Goal: Transaction & Acquisition: Download file/media

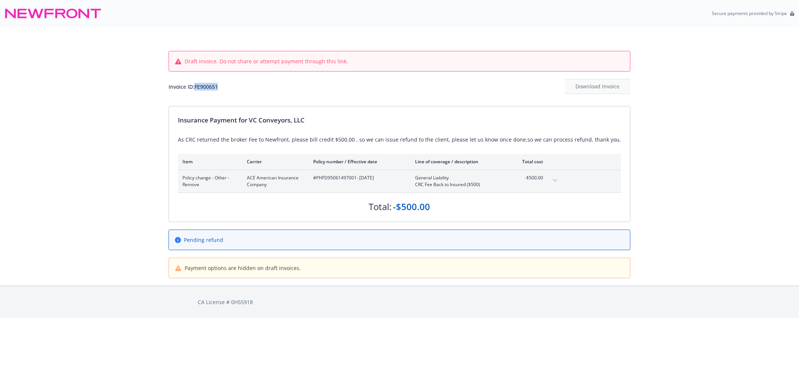
drag, startPoint x: 230, startPoint y: 84, endPoint x: 203, endPoint y: 89, distance: 27.7
click at [203, 89] on div "Invoice ID: FE900651 Download Invoice" at bounding box center [399, 86] width 462 height 15
copy div "FE900651"
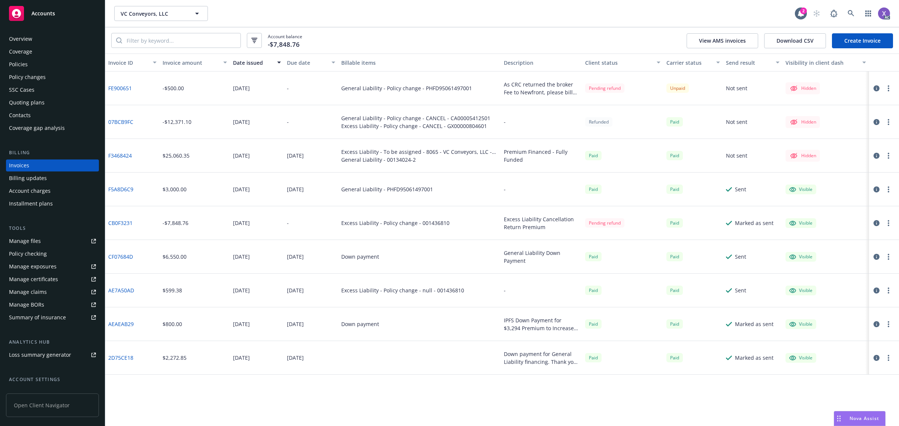
click at [874, 86] on icon "button" at bounding box center [876, 88] width 6 height 6
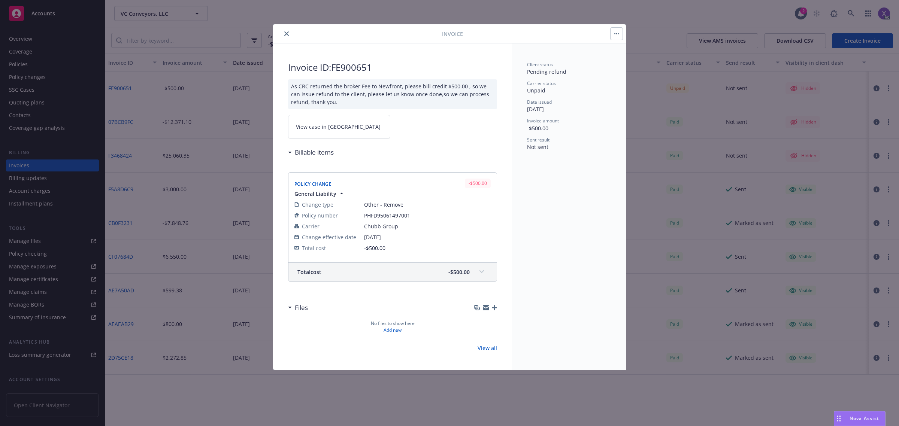
click at [333, 124] on span "View case in SSC" at bounding box center [338, 127] width 85 height 8
click at [801, 360] on div "Invoice Invoice ID: FE900651 As CRC returned the broker Fee to Newfront, please…" at bounding box center [449, 213] width 899 height 426
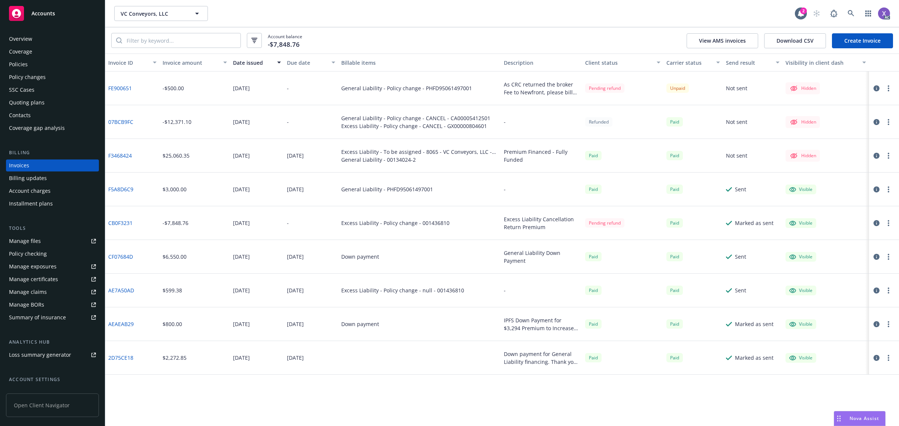
click at [21, 64] on div "Policies" at bounding box center [18, 64] width 19 height 12
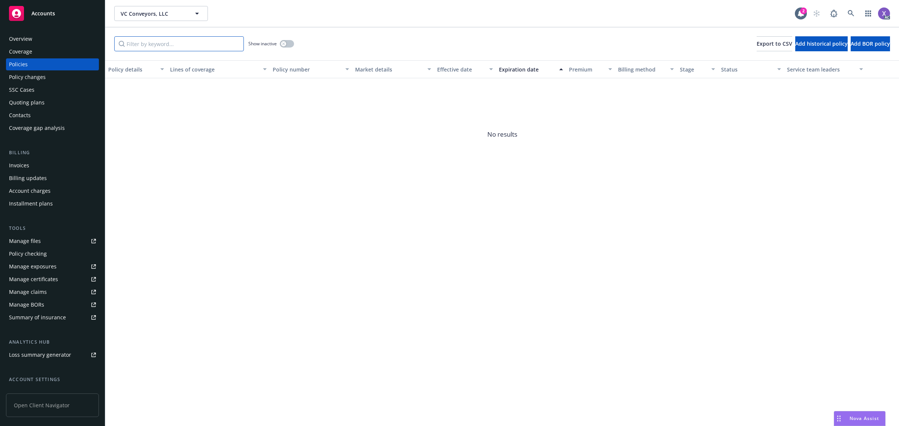
click at [176, 48] on input "Filter by keyword..." at bounding box center [179, 43] width 130 height 15
click at [176, 43] on input "Filter by keyword..." at bounding box center [179, 43] width 130 height 15
paste input "PHFD9506149700"
type input "PHFD9506149700"
click at [287, 42] on button "button" at bounding box center [287, 43] width 14 height 7
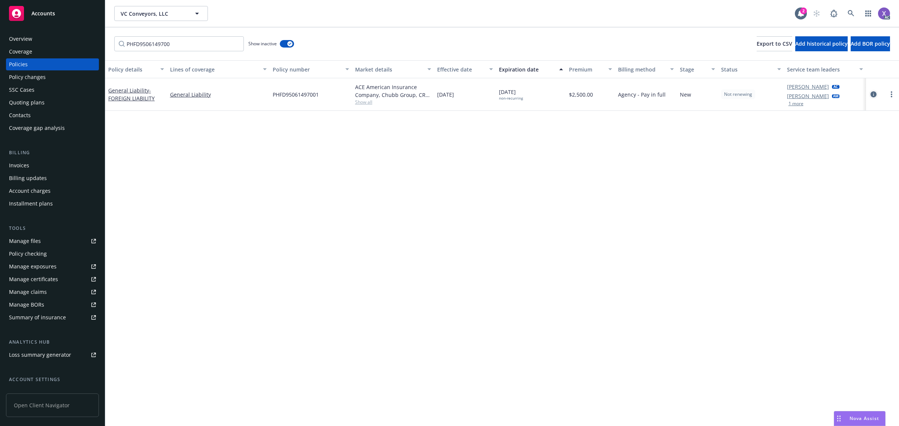
click at [871, 95] on icon "circleInformation" at bounding box center [873, 94] width 6 height 6
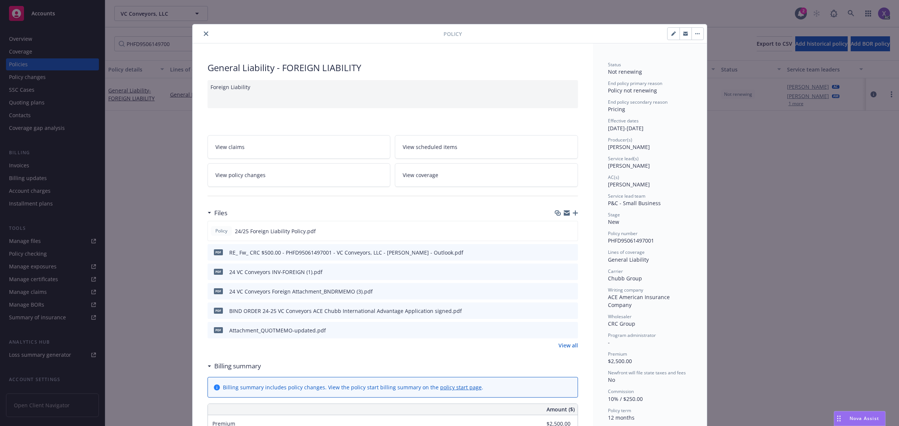
click at [569, 349] on link "View all" at bounding box center [567, 345] width 19 height 8
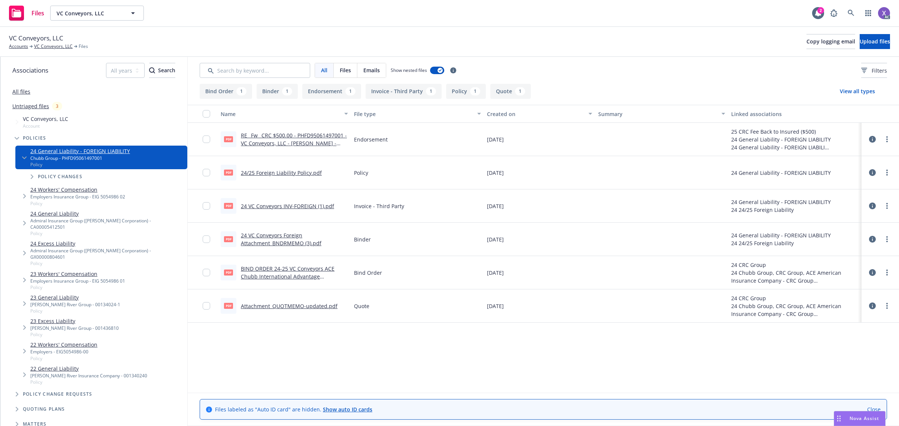
click at [317, 207] on link "24 VC Conveyors INV-FOREIGN (1).pdf" at bounding box center [287, 206] width 93 height 7
click at [846, 12] on link at bounding box center [850, 13] width 15 height 15
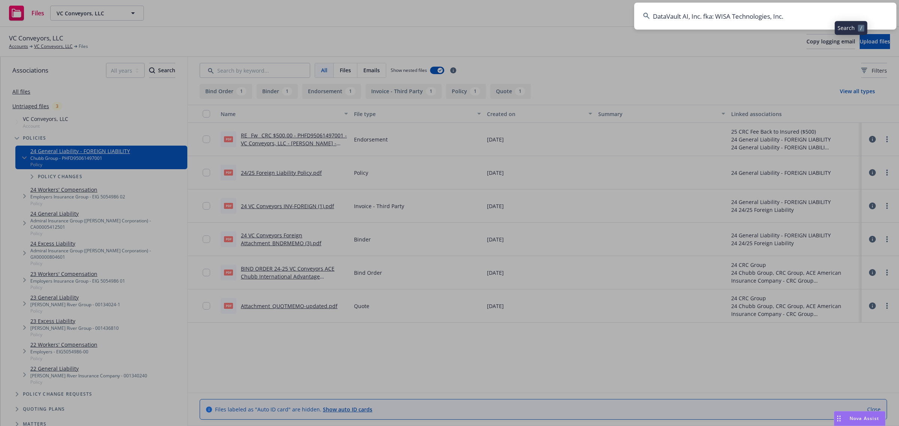
click at [773, 11] on input "DataVault AI, Inc. fka: WISA Technologies, Inc." at bounding box center [765, 16] width 262 height 27
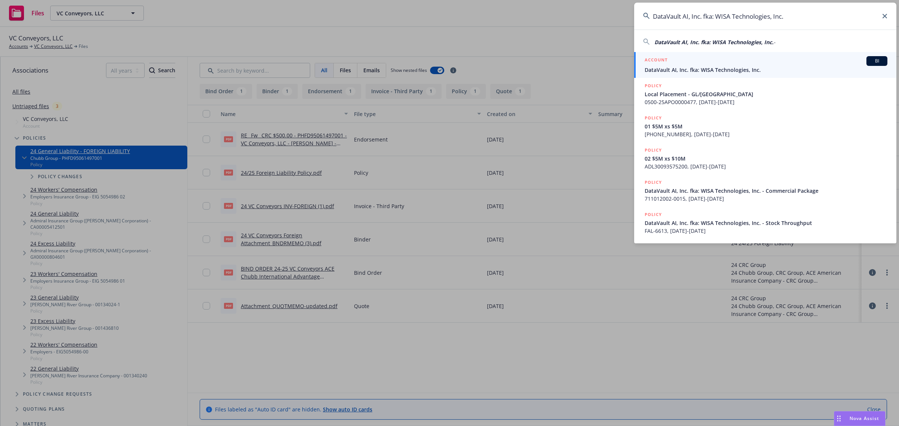
type input "DataVault AI, Inc. fka: WISA Technologies, Inc."
click at [690, 71] on span "DataVault AI, Inc. fka: WISA Technologies, Inc." at bounding box center [765, 70] width 243 height 8
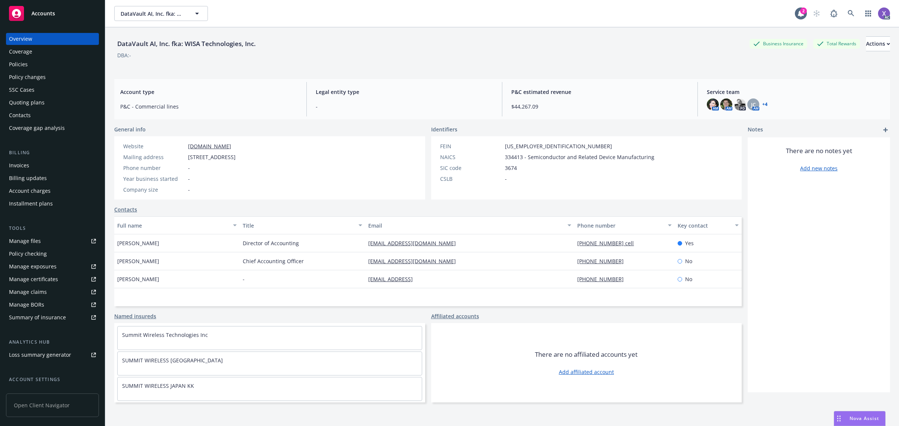
click at [19, 58] on div "Policies" at bounding box center [18, 64] width 19 height 12
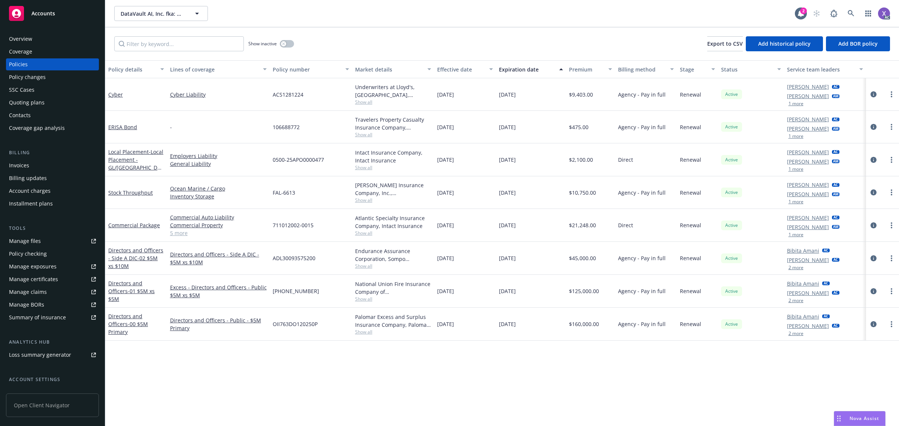
click at [27, 64] on div "Policies" at bounding box center [18, 64] width 19 height 12
click at [219, 47] on input "Filter by keyword..." at bounding box center [179, 43] width 130 height 15
paste input "OII763DO120250P"
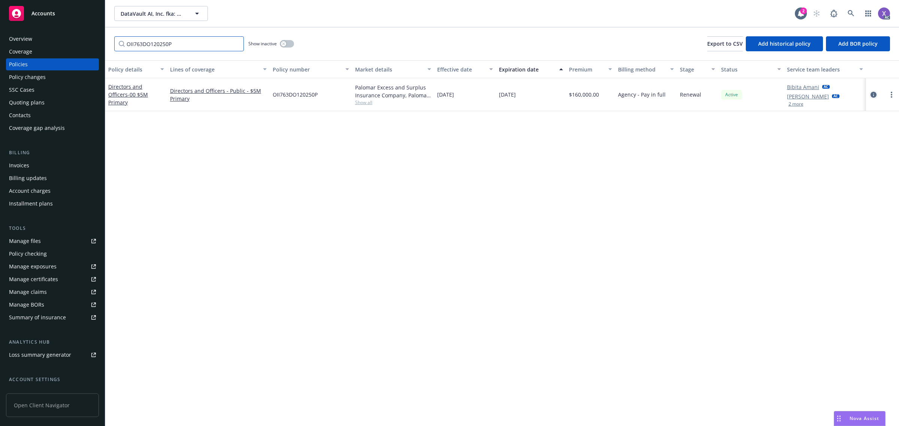
type input "OII763DO120250P"
click at [872, 98] on link "circleInformation" at bounding box center [873, 94] width 9 height 9
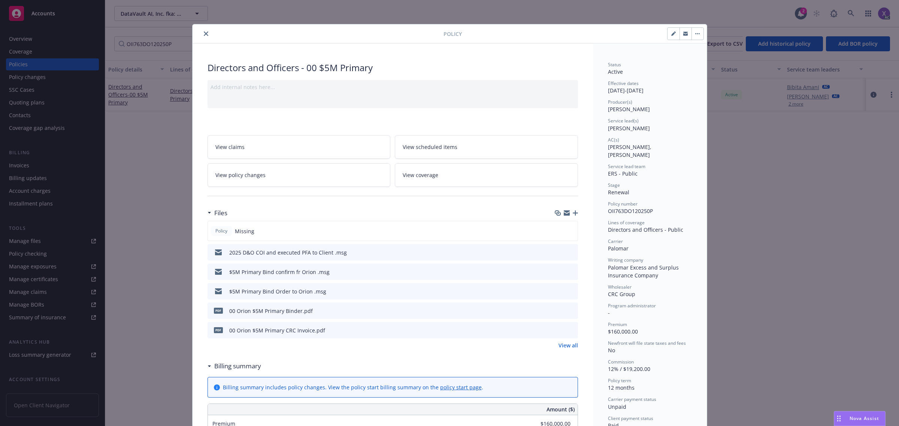
click at [558, 343] on link "View all" at bounding box center [567, 345] width 19 height 8
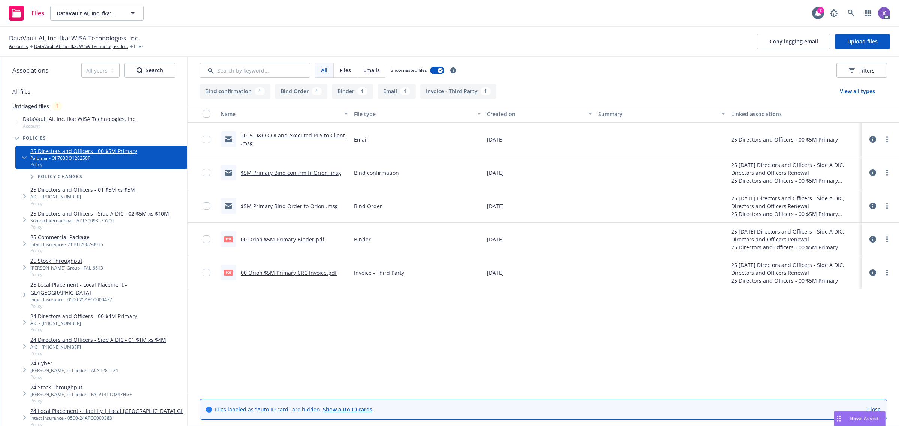
click at [300, 268] on div "pdf 00 Orion $5M Primary CRC Invoice.pdf" at bounding box center [279, 273] width 116 height 16
click at [299, 270] on link "00 Orion $5M Primary CRC Invoice.pdf" at bounding box center [289, 272] width 96 height 7
click at [851, 13] on icon at bounding box center [850, 13] width 6 height 6
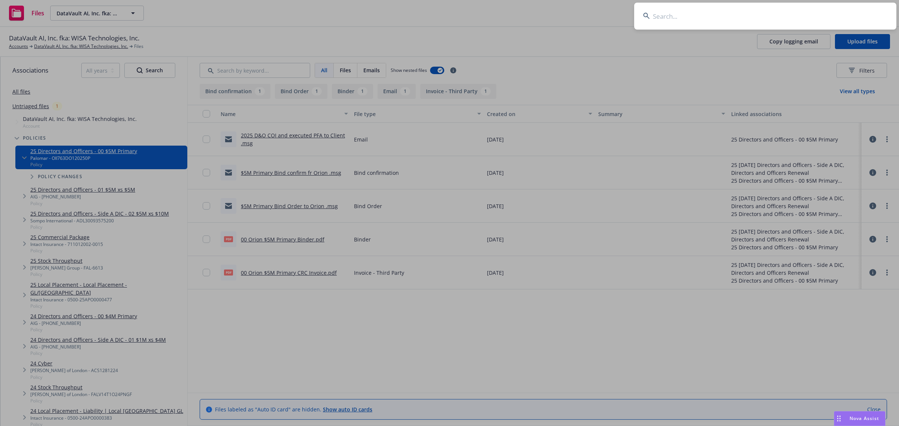
click at [719, 10] on input at bounding box center [765, 16] width 262 height 27
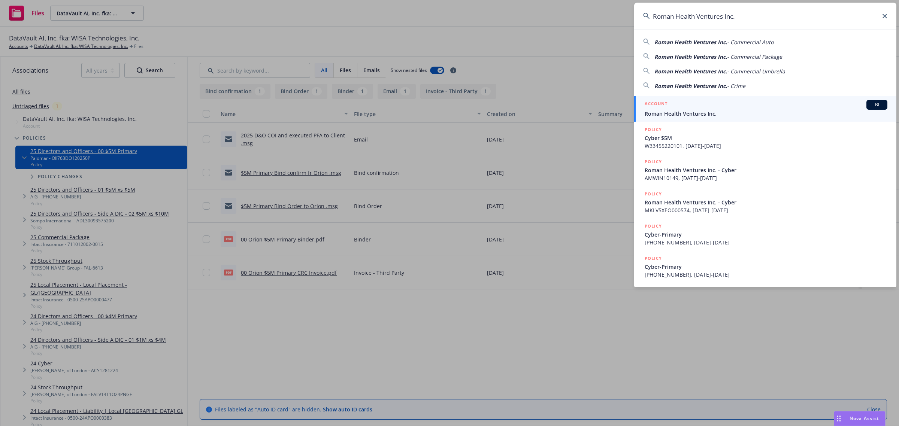
type input "Roman Health Ventures Inc."
click at [686, 111] on span "Roman Health Ventures Inc." at bounding box center [765, 114] width 243 height 8
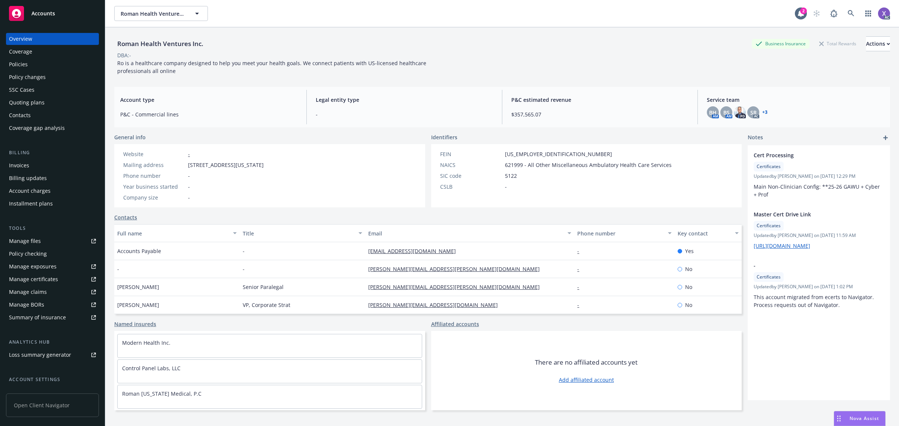
click at [24, 67] on div "Policies" at bounding box center [18, 64] width 19 height 12
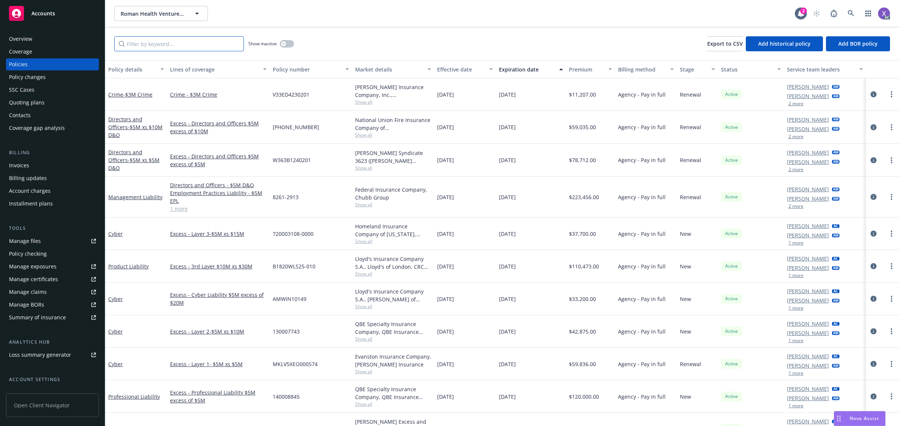
paste input "D3A415250101"
click at [179, 45] on input "D3A415250101" at bounding box center [179, 43] width 130 height 15
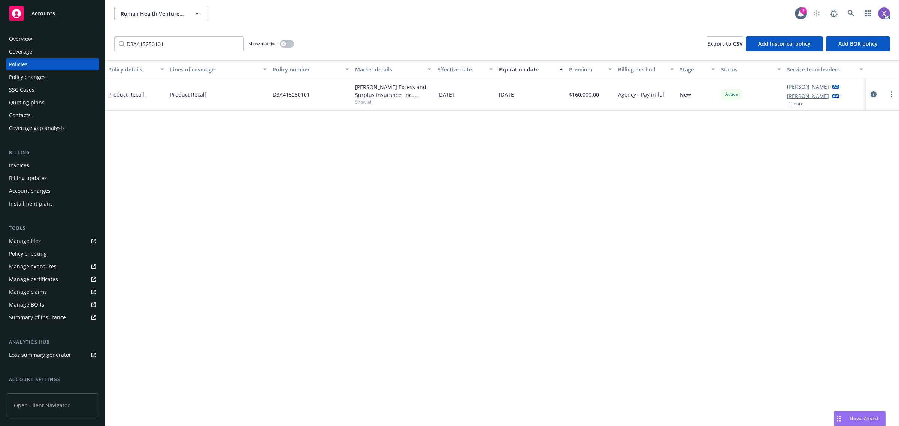
click at [873, 94] on icon "circleInformation" at bounding box center [873, 94] width 6 height 6
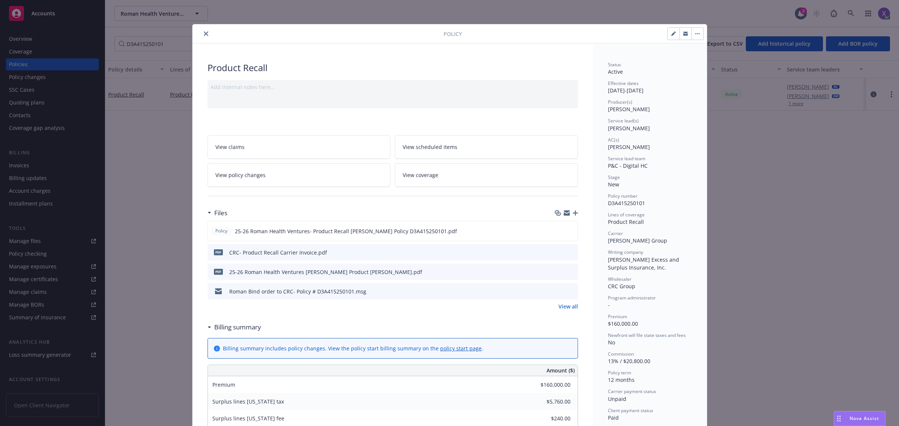
click at [557, 253] on icon "download file" at bounding box center [558, 252] width 6 height 6
click at [204, 32] on icon "close" at bounding box center [206, 33] width 4 height 4
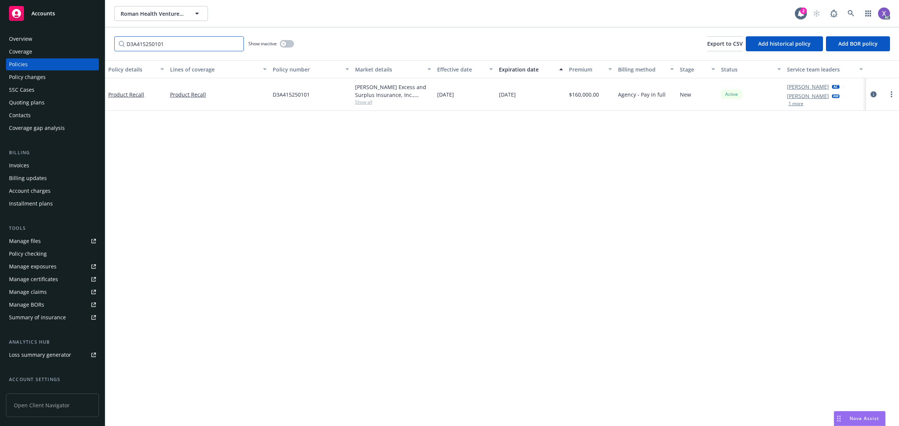
drag, startPoint x: 174, startPoint y: 47, endPoint x: 77, endPoint y: 43, distance: 96.7
click at [77, 43] on div "Accounts Overview Coverage Policies Policy changes SSC Cases Quoting plans Cont…" at bounding box center [449, 213] width 899 height 426
paste input "B1820WLS25-010"
type input "B1820WLS25-010"
click at [871, 92] on icon "circleInformation" at bounding box center [873, 94] width 6 height 6
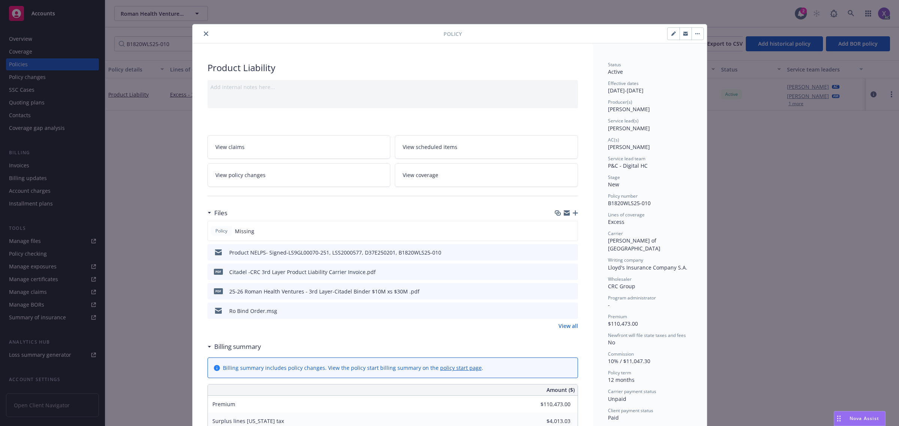
click at [566, 328] on link "View all" at bounding box center [567, 326] width 19 height 8
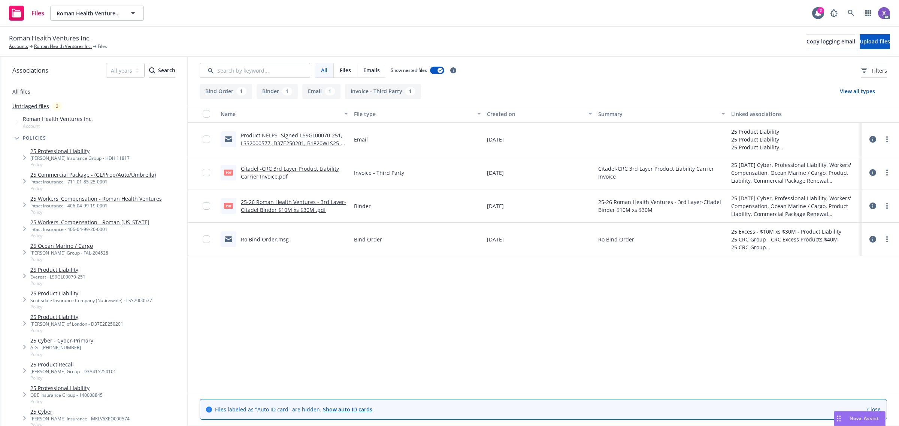
click at [309, 171] on link "Citadel -CRC 3rd Layer Product Liability Carrier Invoice.pdf" at bounding box center [290, 172] width 98 height 15
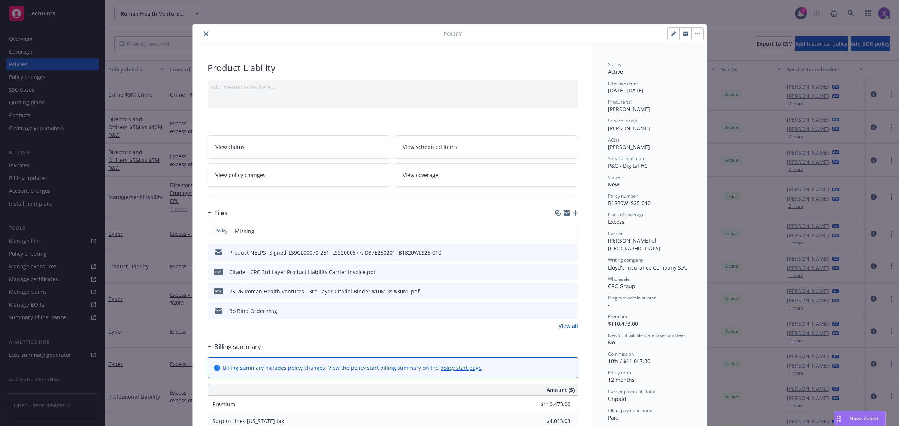
click at [204, 32] on icon "close" at bounding box center [206, 33] width 4 height 4
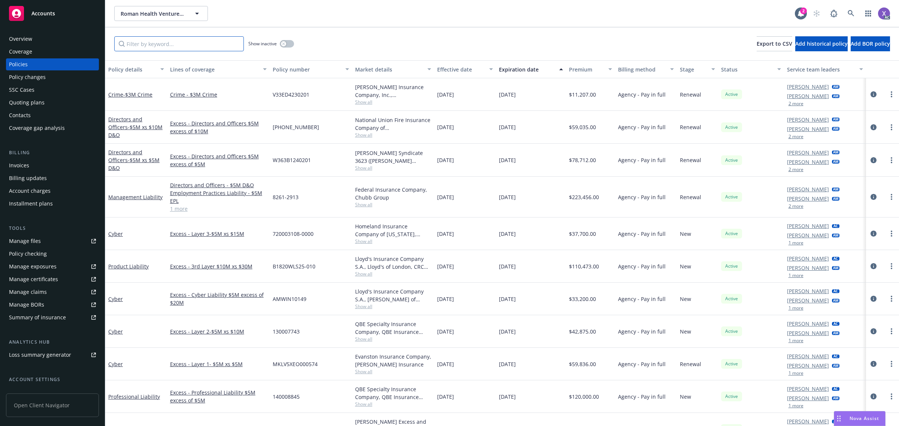
click at [170, 48] on input "Filter by keyword..." at bounding box center [179, 43] width 130 height 15
paste input "D37E2E250201"
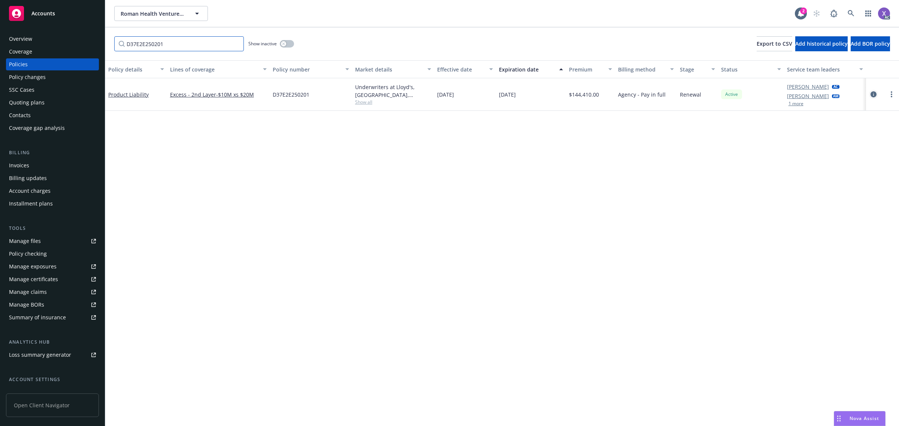
type input "D37E2E250201"
click at [872, 92] on icon "circleInformation" at bounding box center [873, 94] width 6 height 6
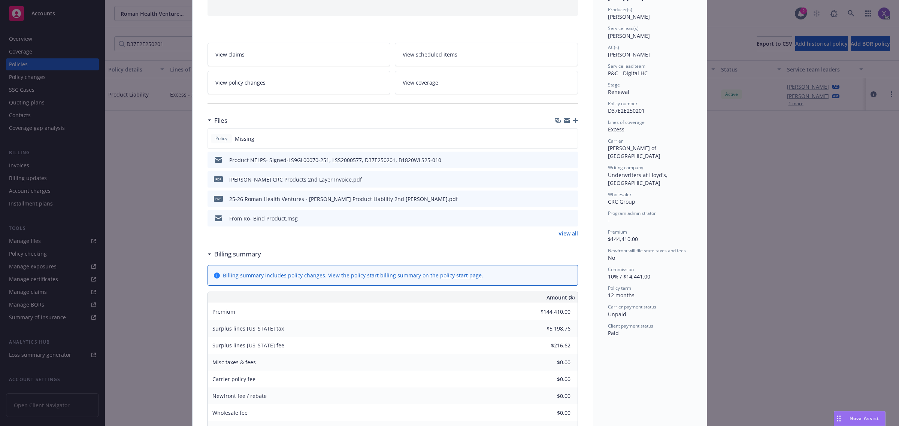
scroll to position [94, 0]
click at [556, 179] on icon "download file" at bounding box center [558, 177] width 5 height 4
click at [416, 75] on link "View coverage" at bounding box center [486, 82] width 183 height 24
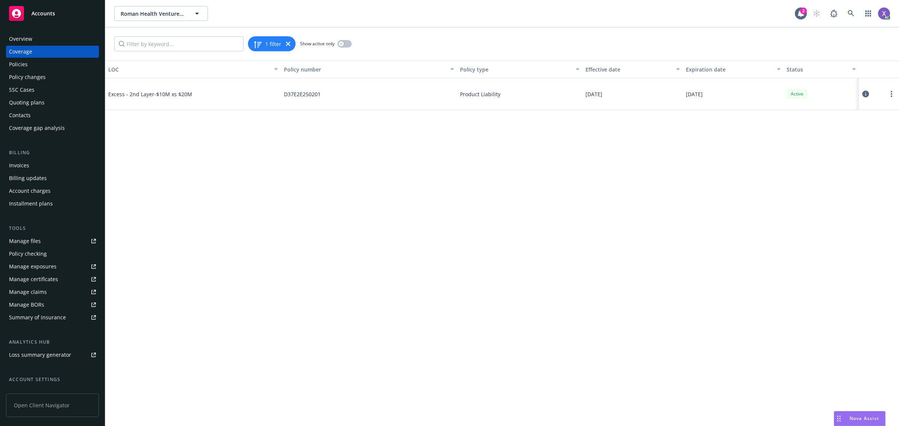
click at [23, 64] on div "Policies" at bounding box center [18, 64] width 19 height 12
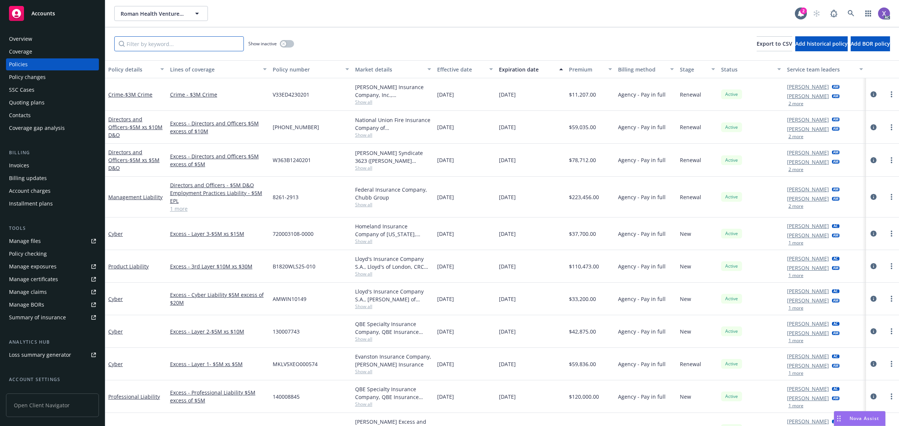
click at [162, 46] on input "Filter by keyword..." at bounding box center [179, 43] width 130 height 15
paste input "LSS2000577"
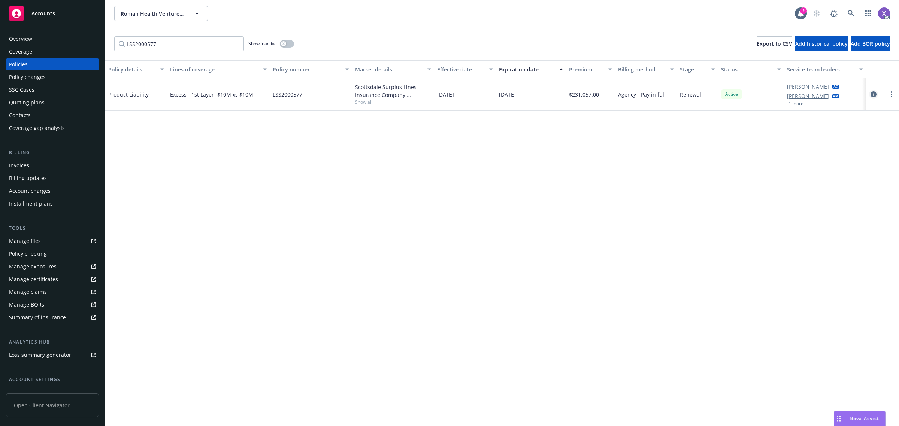
click at [873, 97] on icon "circleInformation" at bounding box center [873, 94] width 6 height 6
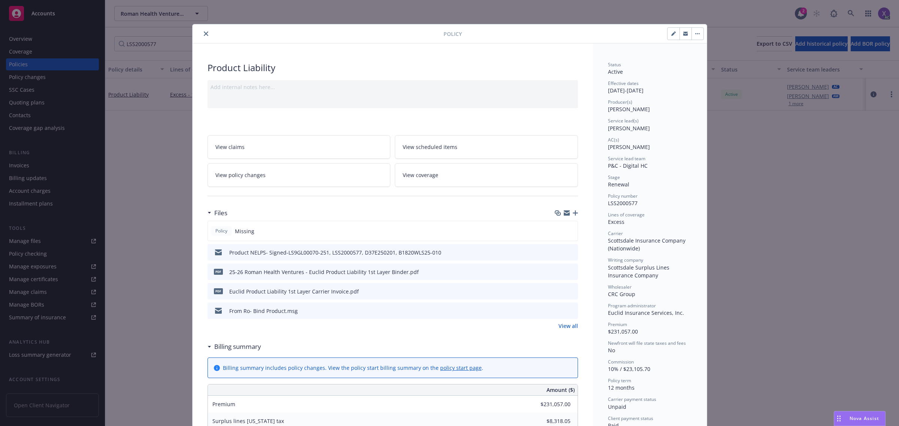
click at [556, 292] on icon "download file" at bounding box center [558, 291] width 6 height 6
drag, startPoint x: 200, startPoint y: 33, endPoint x: 214, endPoint y: 39, distance: 16.1
click at [204, 33] on icon "close" at bounding box center [206, 33] width 4 height 4
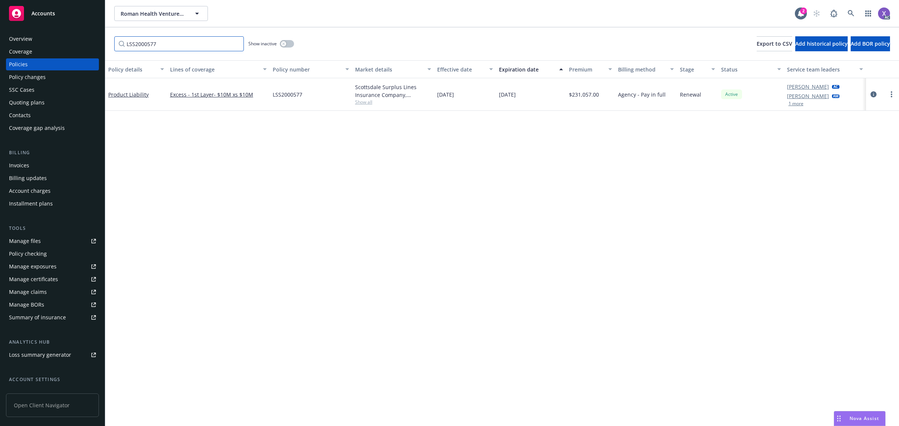
drag, startPoint x: 166, startPoint y: 45, endPoint x: 117, endPoint y: 47, distance: 48.7
click at [117, 47] on input "LSS2000577" at bounding box center [179, 43] width 130 height 15
paste input "9GL00070-251"
type input "LS9GL00070-251"
click at [876, 96] on icon "circleInformation" at bounding box center [873, 94] width 6 height 6
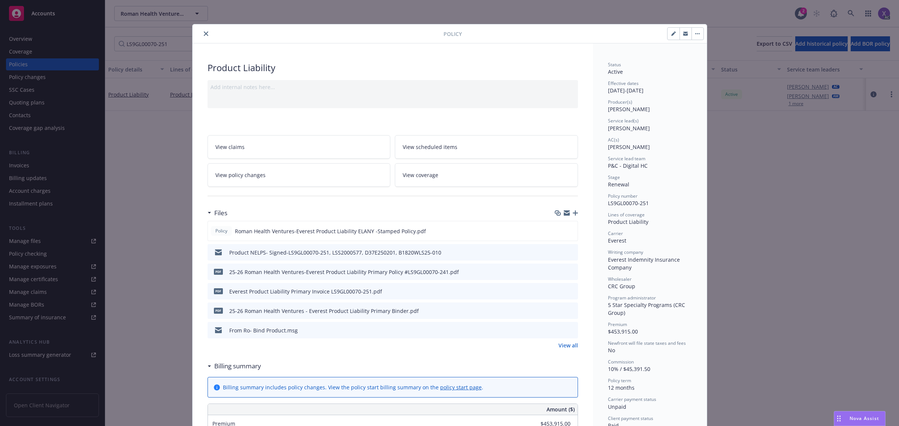
click at [564, 343] on link "View all" at bounding box center [567, 345] width 19 height 8
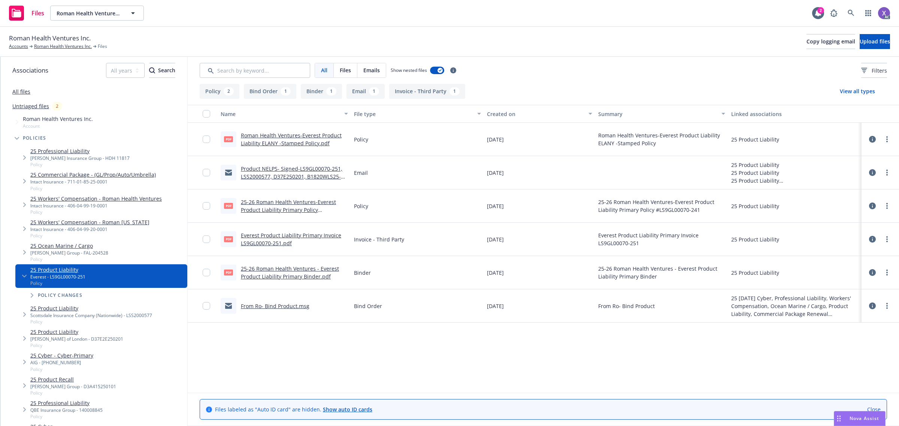
click at [317, 235] on link "Everest Product Liability Primary Invoice LS9GL00070-251.pdf" at bounding box center [291, 239] width 100 height 15
click at [528, 359] on div "Name File type Created on Summary Linked associations pdf Roman Health Ventures…" at bounding box center [543, 249] width 711 height 288
